Goal: Navigation & Orientation: Find specific page/section

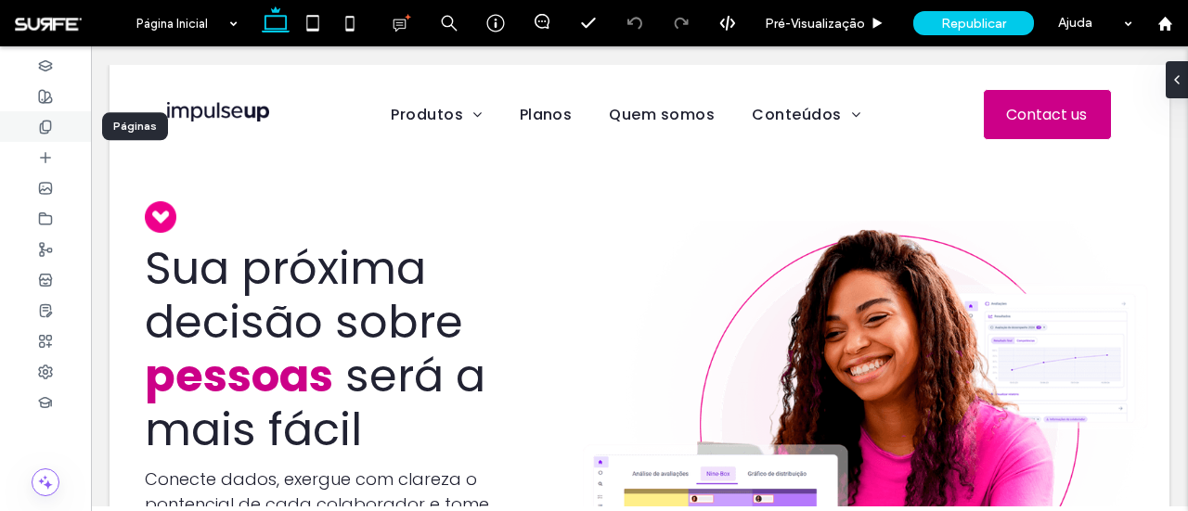
click at [37, 125] on div at bounding box center [45, 126] width 91 height 31
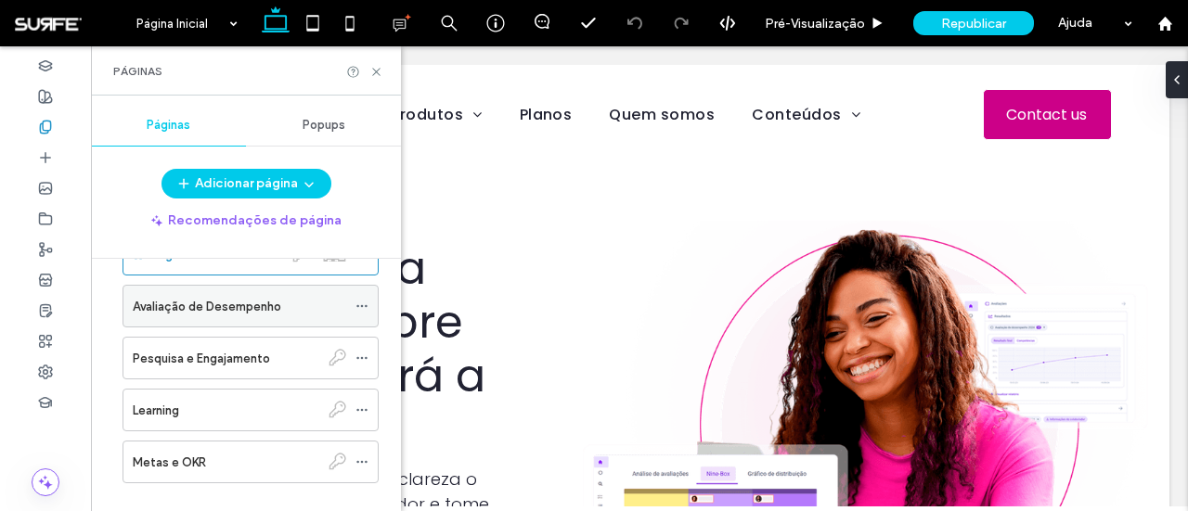
scroll to position [81, 0]
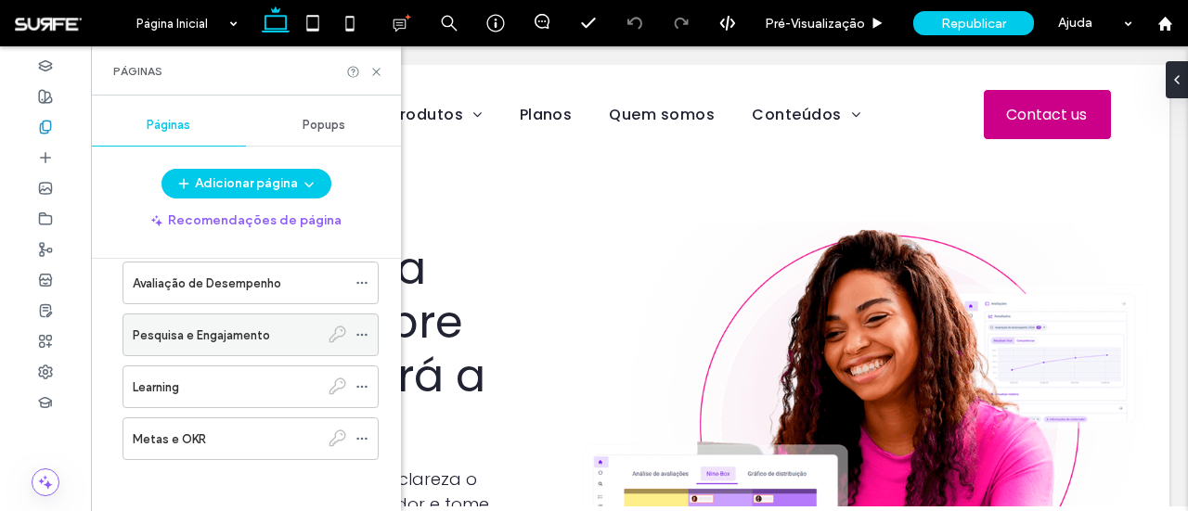
click at [231, 331] on label "Pesquisa e Engajamento" at bounding box center [201, 335] width 137 height 32
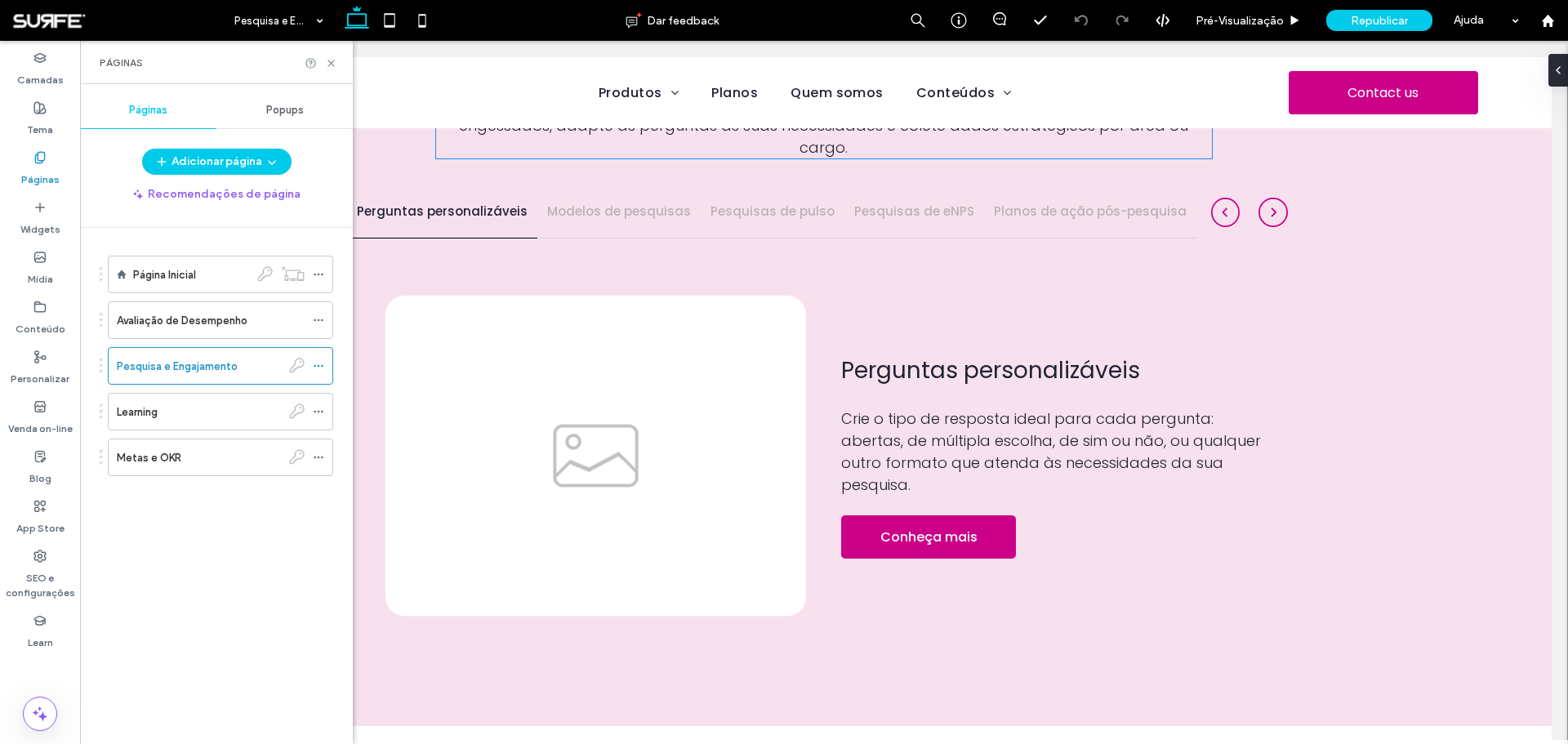
scroll to position [1226, 0]
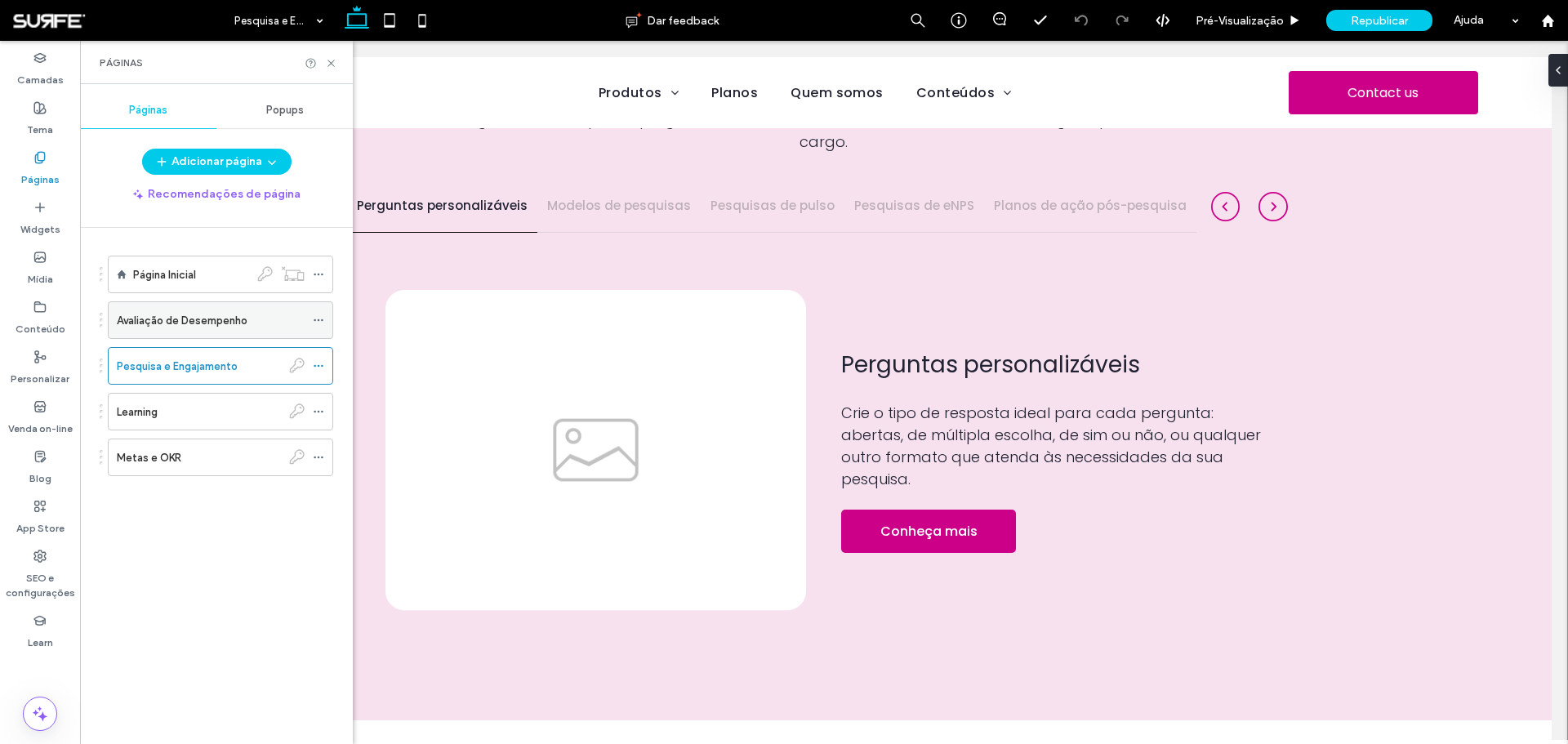
click at [168, 325] on label "Avaliação de Desempenho" at bounding box center [182, 320] width 130 height 28
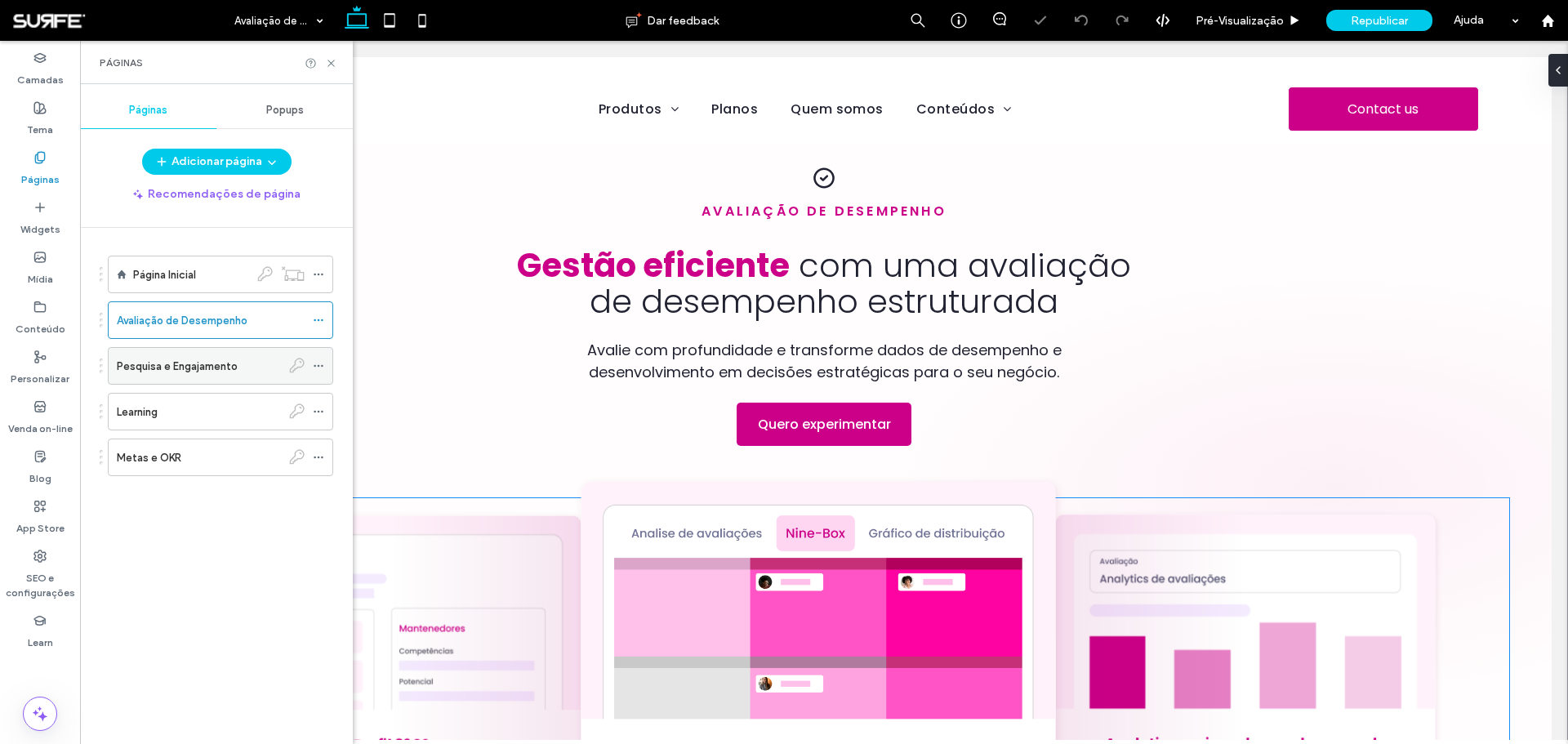
scroll to position [311, 0]
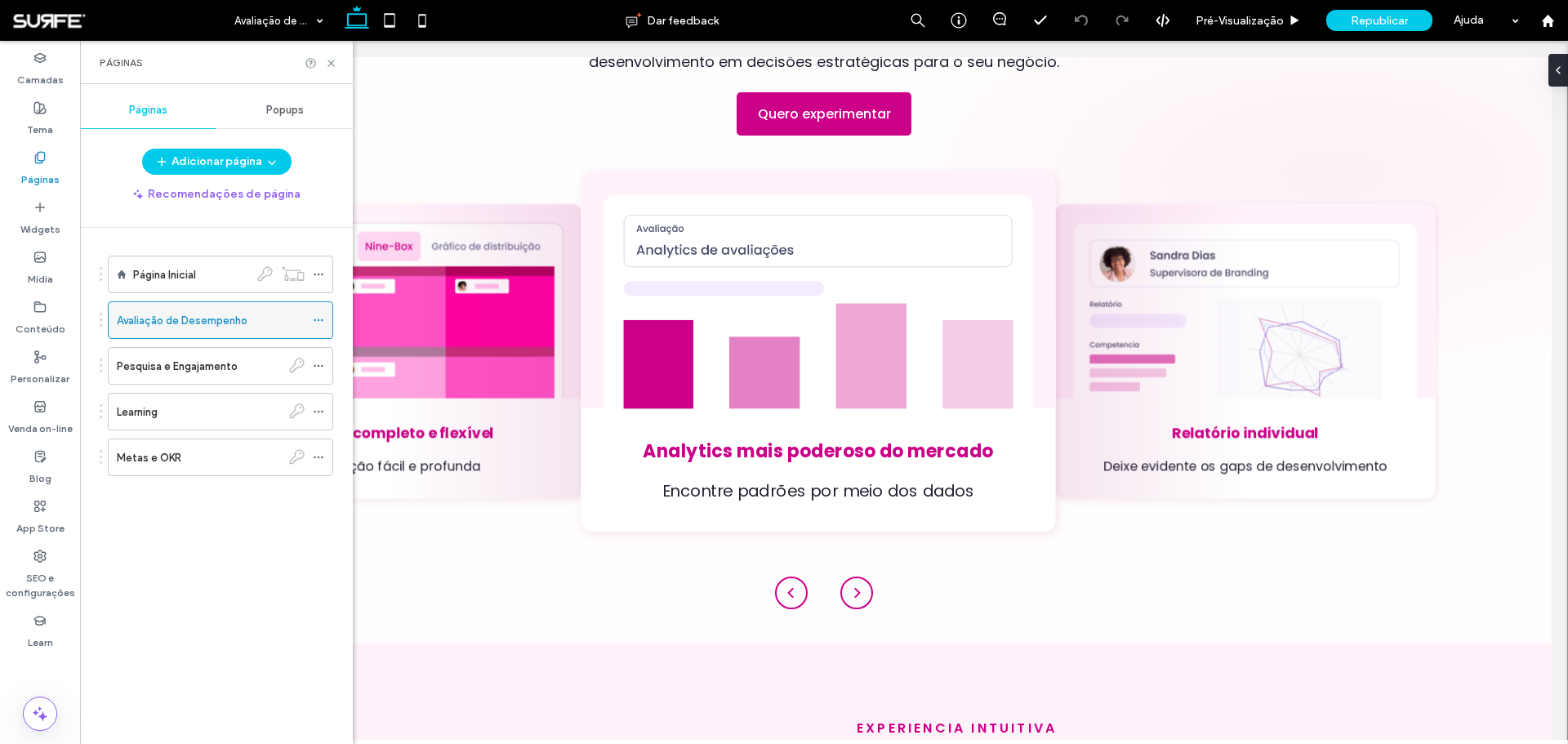
click at [187, 323] on label "Avaliação de Desempenho" at bounding box center [182, 320] width 130 height 28
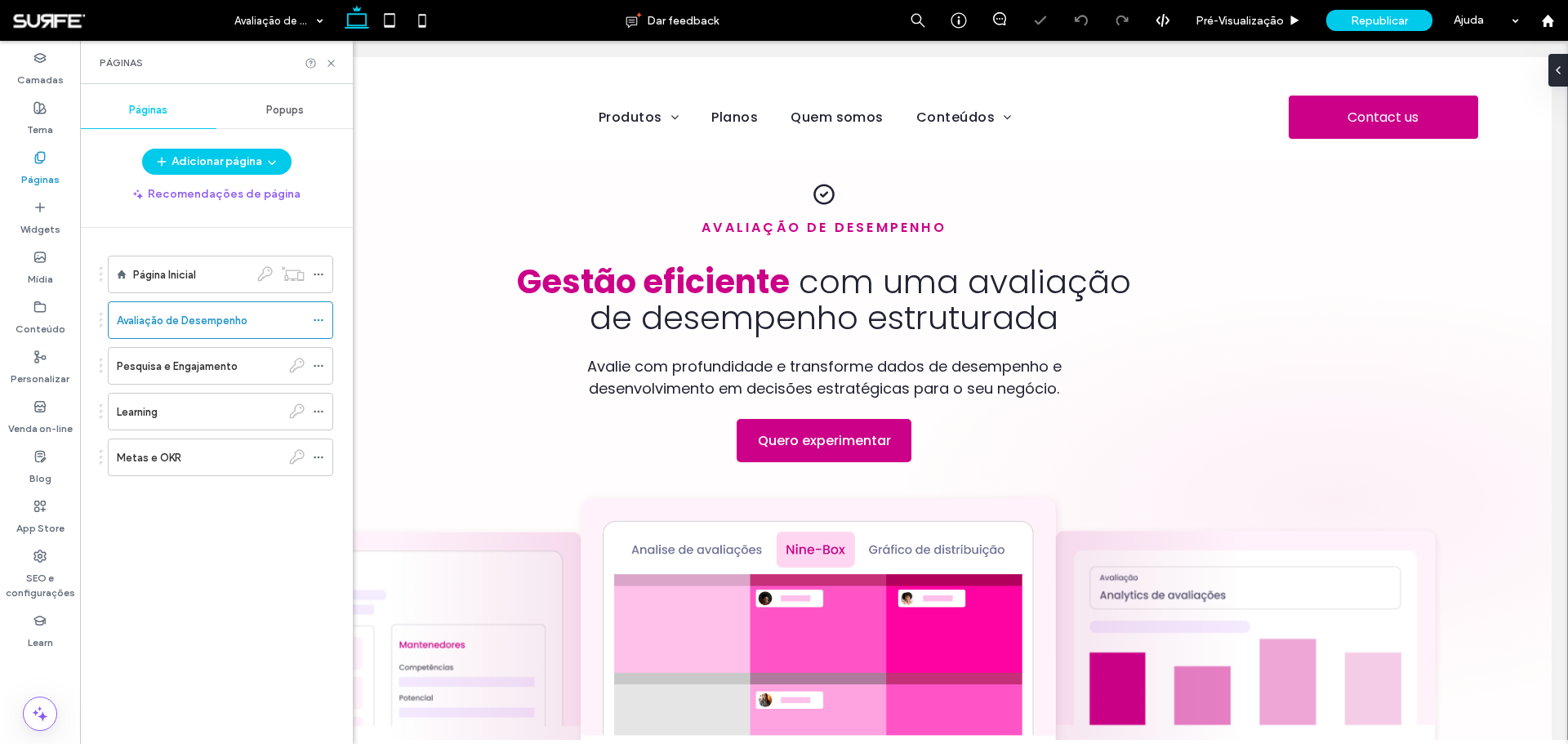
scroll to position [0, 0]
click at [187, 373] on label "Pesquisa e Engajamento" at bounding box center [177, 366] width 121 height 28
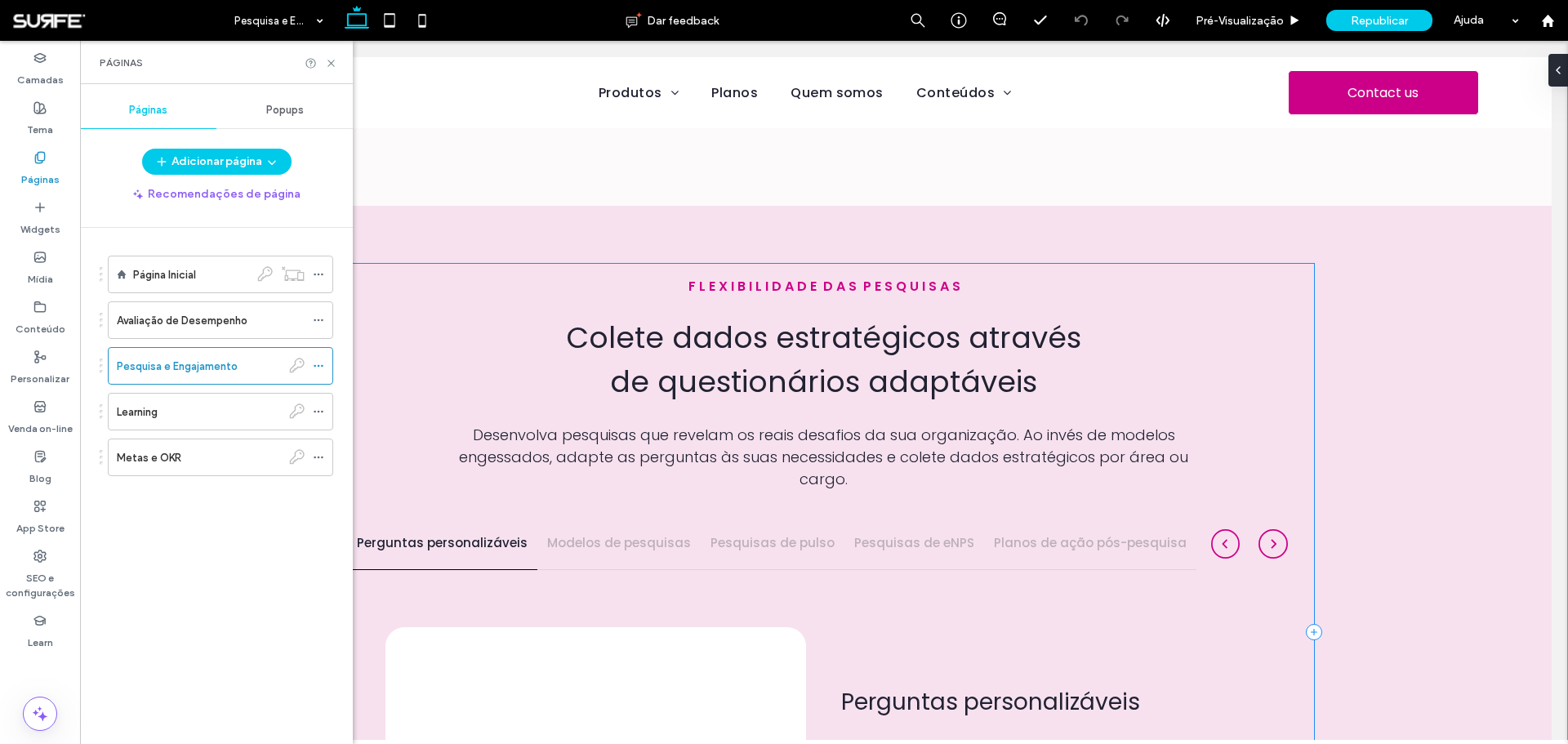
scroll to position [817, 0]
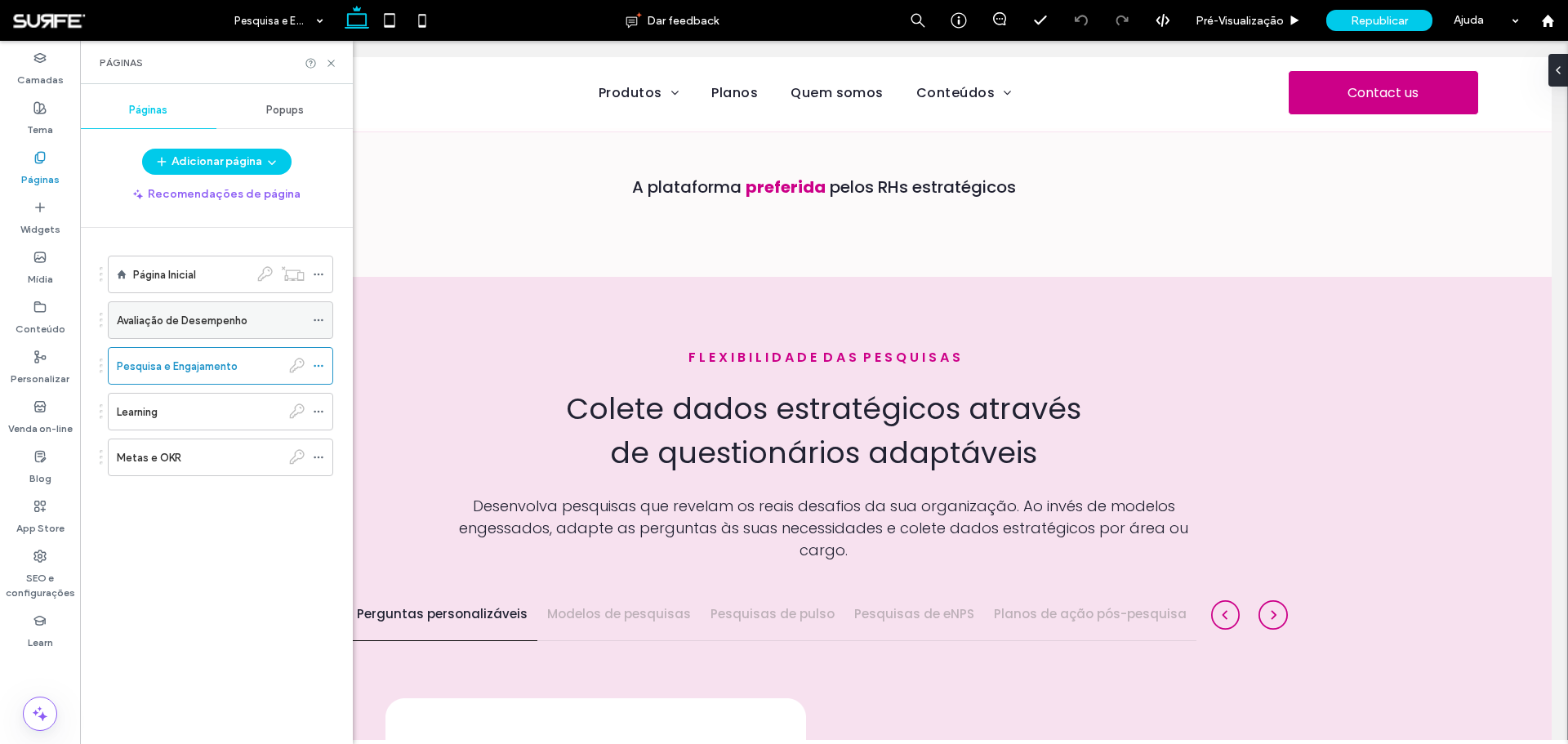
click at [216, 324] on label "Avaliação de Desempenho" at bounding box center [182, 320] width 130 height 28
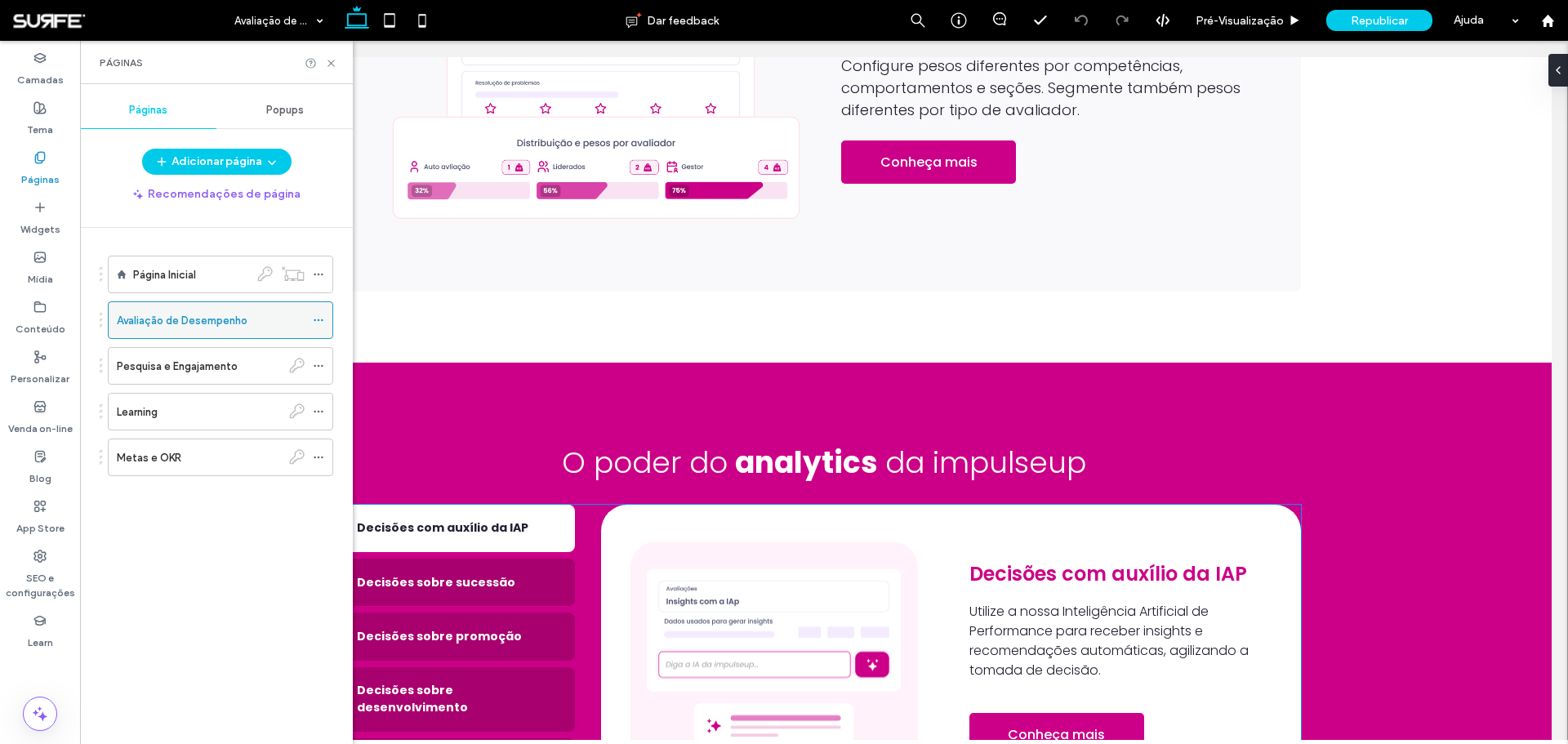
scroll to position [1699, 0]
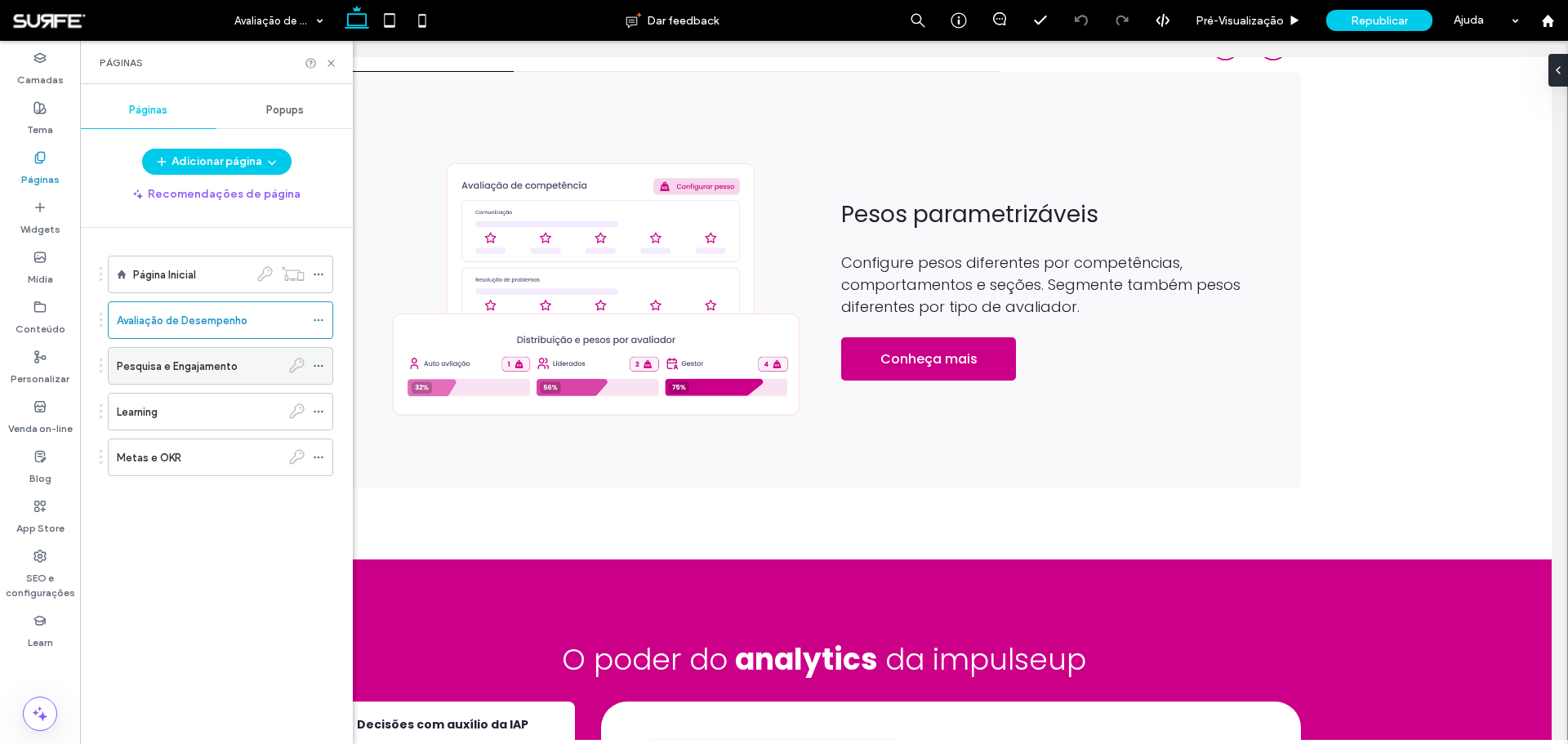
click at [199, 377] on div "Pesquisa e Engajamento" at bounding box center [199, 365] width 165 height 36
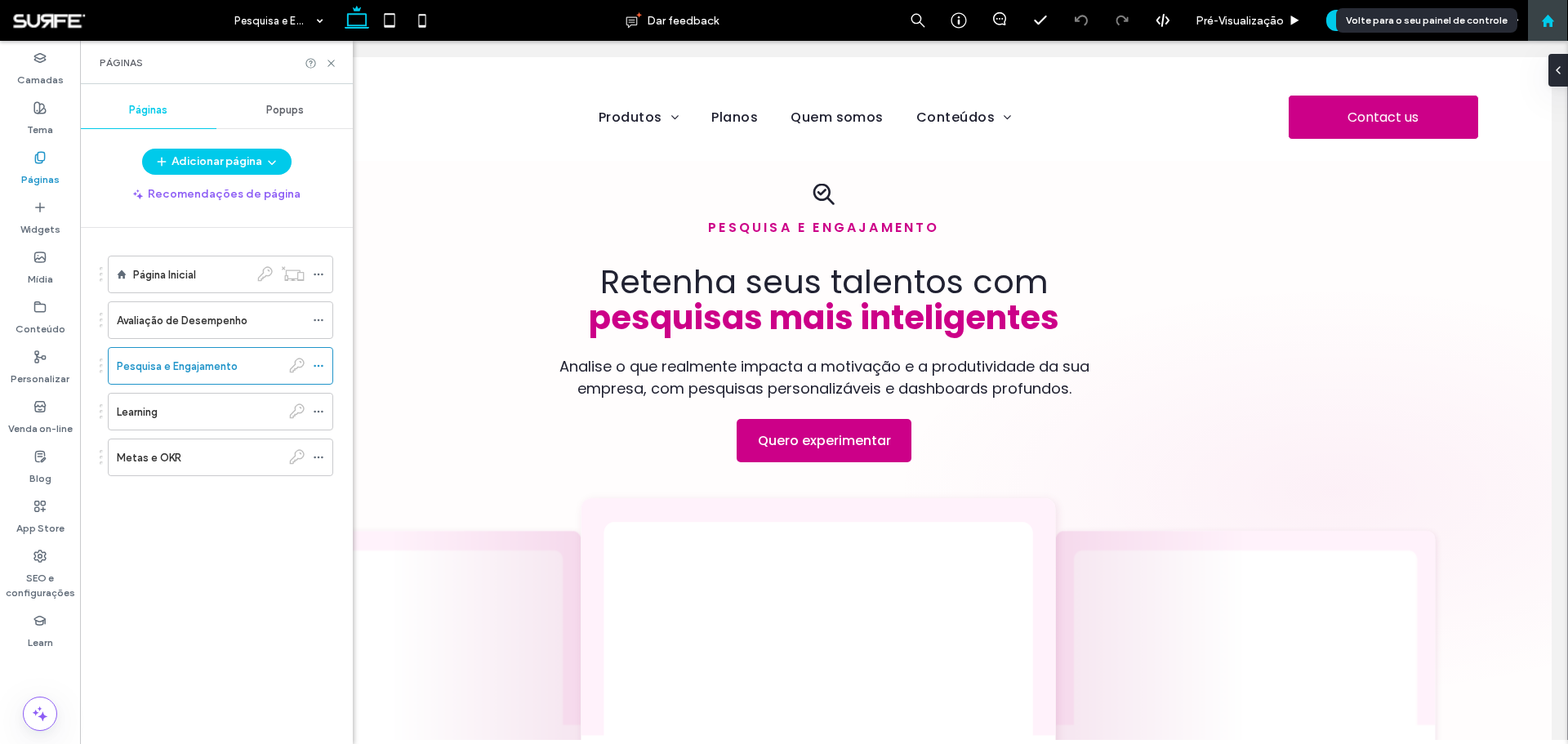
click at [905, 26] on div at bounding box center [1547, 21] width 40 height 14
